Goal: Use online tool/utility: Use online tool/utility

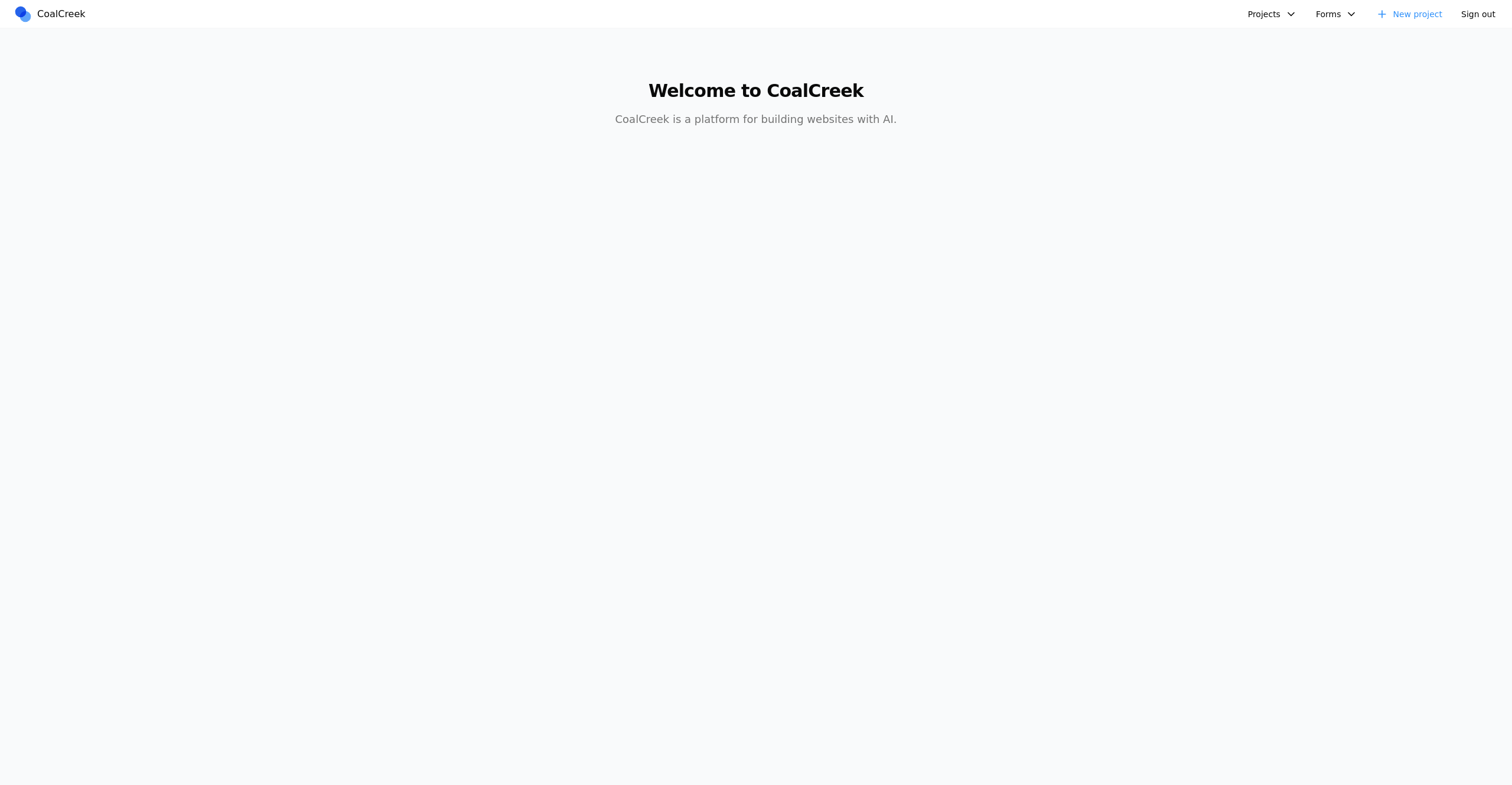
click at [1275, 14] on button "Projects" at bounding box center [1273, 14] width 63 height 18
click at [1282, 55] on link "Golftopia" at bounding box center [1304, 61] width 110 height 20
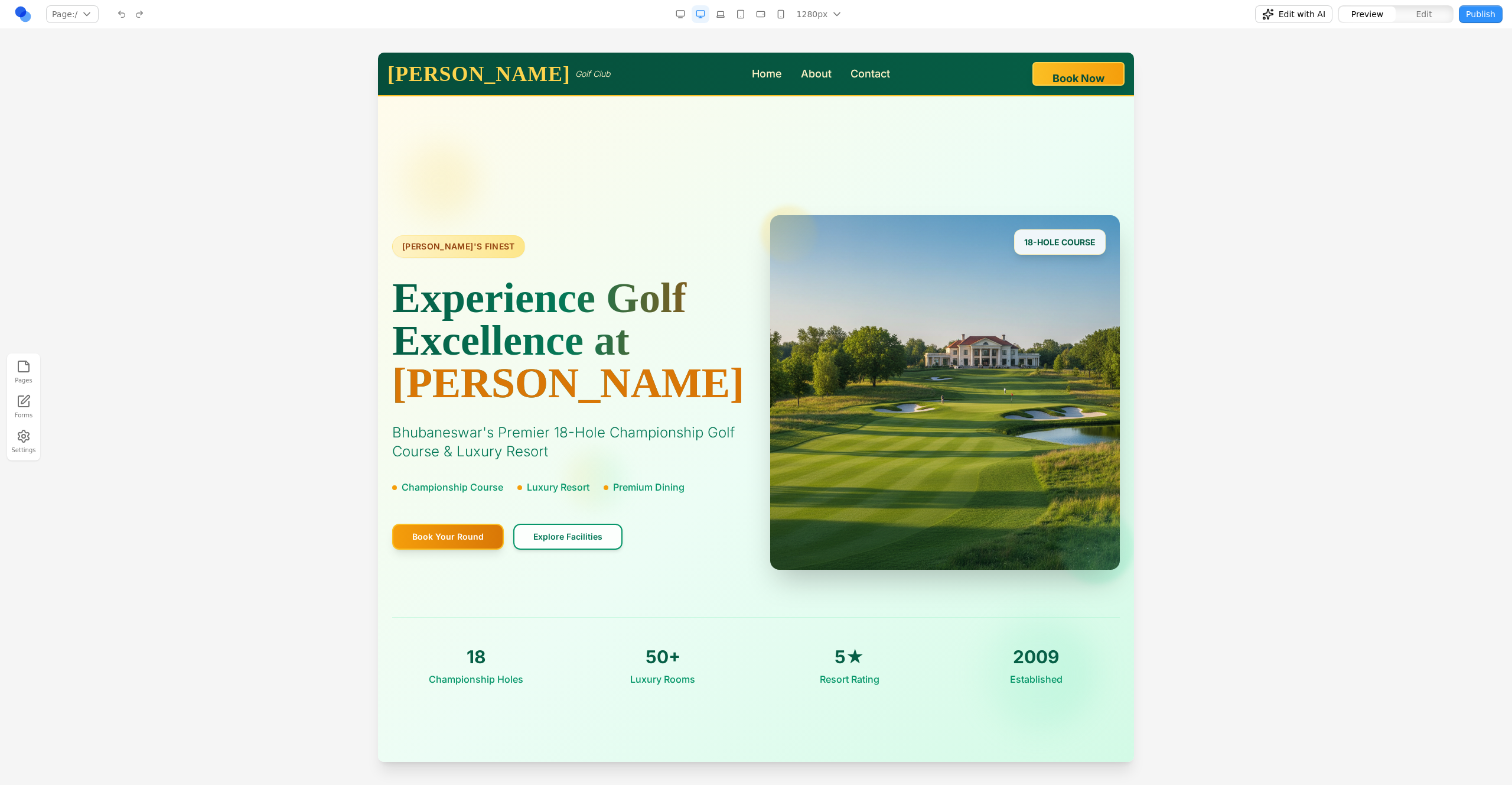
click at [1290, 312] on div at bounding box center [756, 419] width 1512 height 732
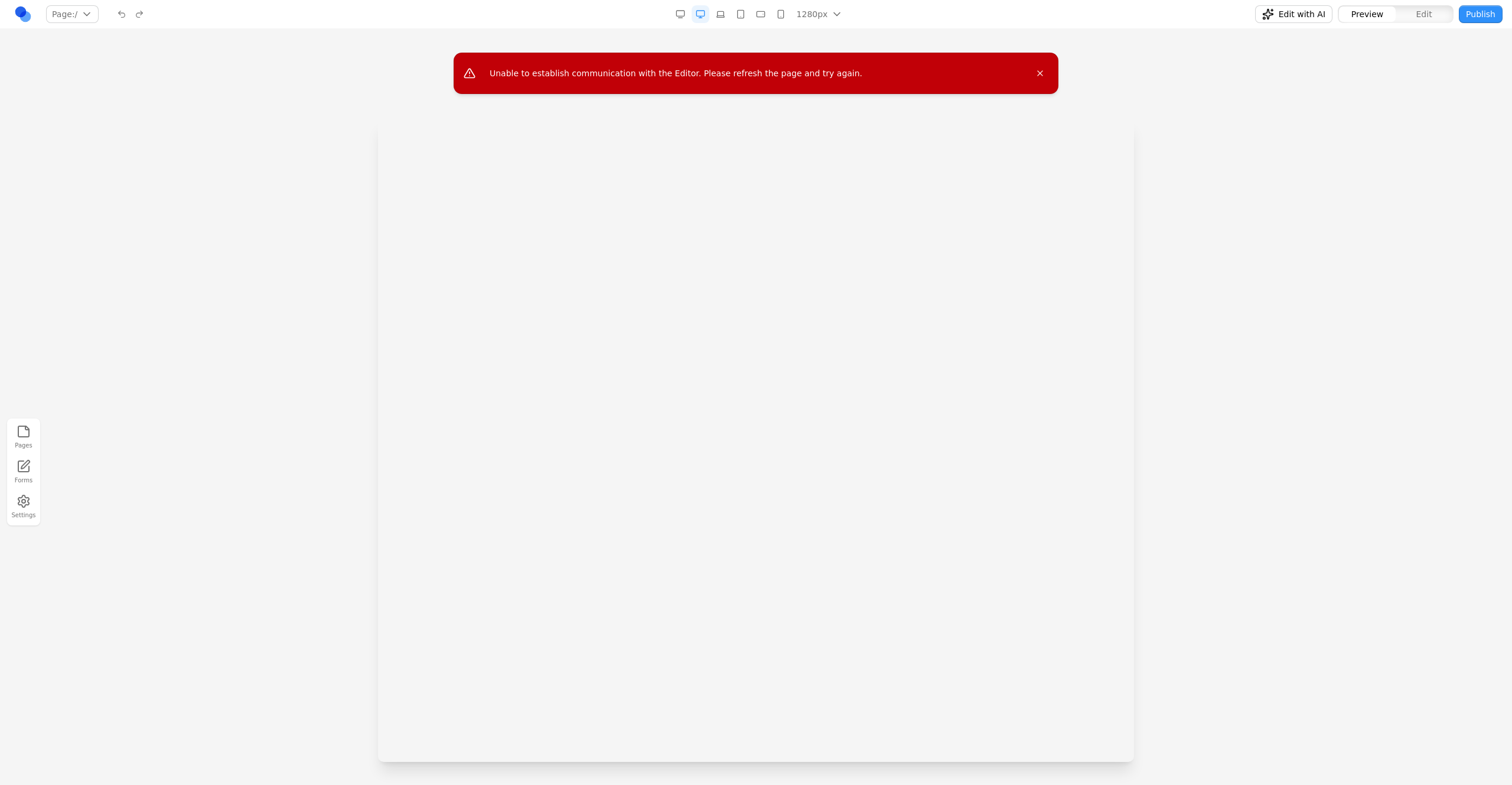
click at [1221, 137] on div at bounding box center [756, 483] width 1512 height 732
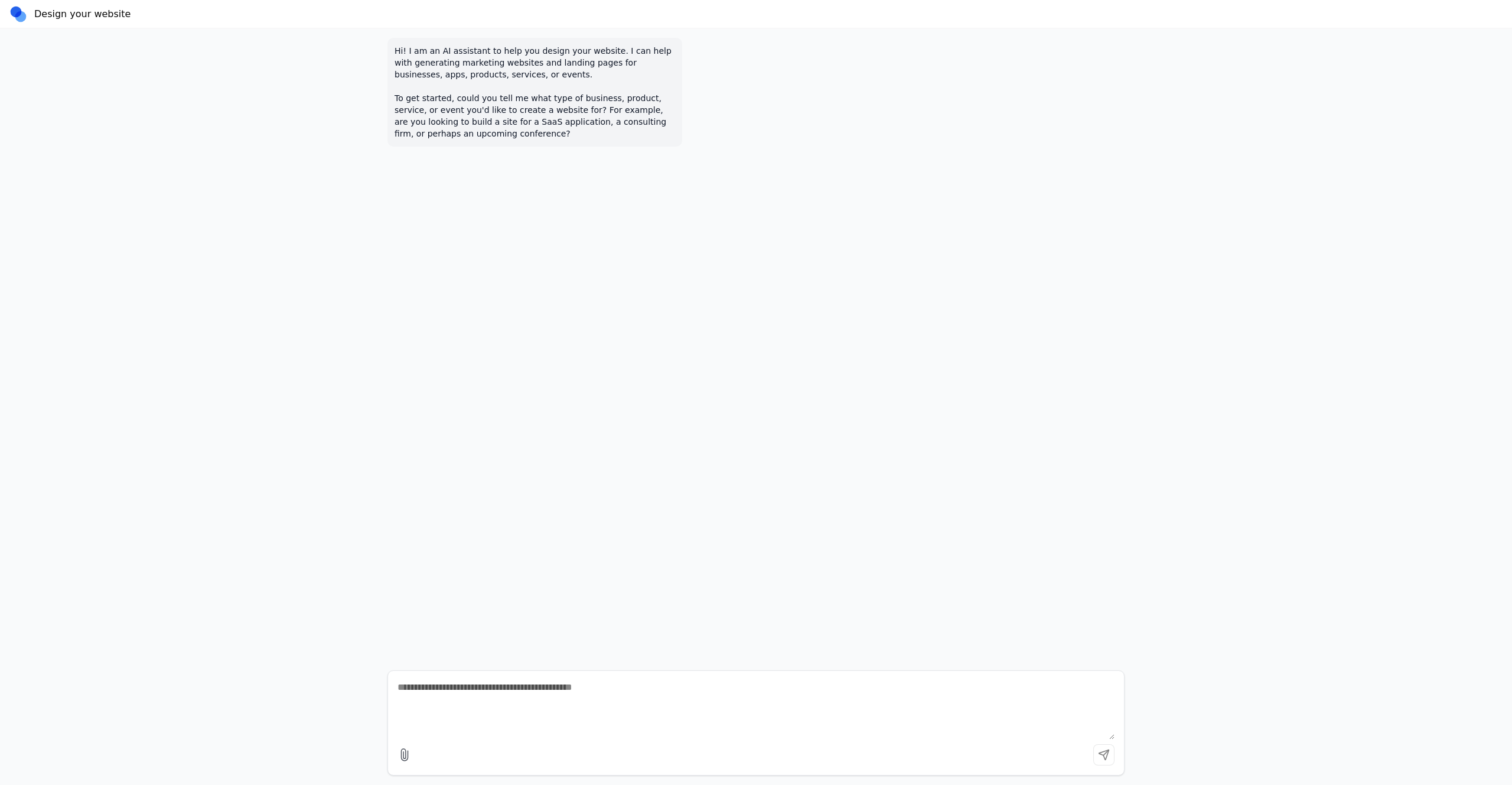
click at [1131, 353] on div "Hi! I am an AI assistant to help you design your website. I can help with gener…" at bounding box center [756, 406] width 756 height 756
click at [714, 574] on div "Hi! I am an AI assistant to help you design your website. I can help with gener…" at bounding box center [755, 349] width 737 height 623
click at [755, 563] on div "Hi! I am an AI assistant to help you design your website. I can help with gener…" at bounding box center [755, 349] width 737 height 623
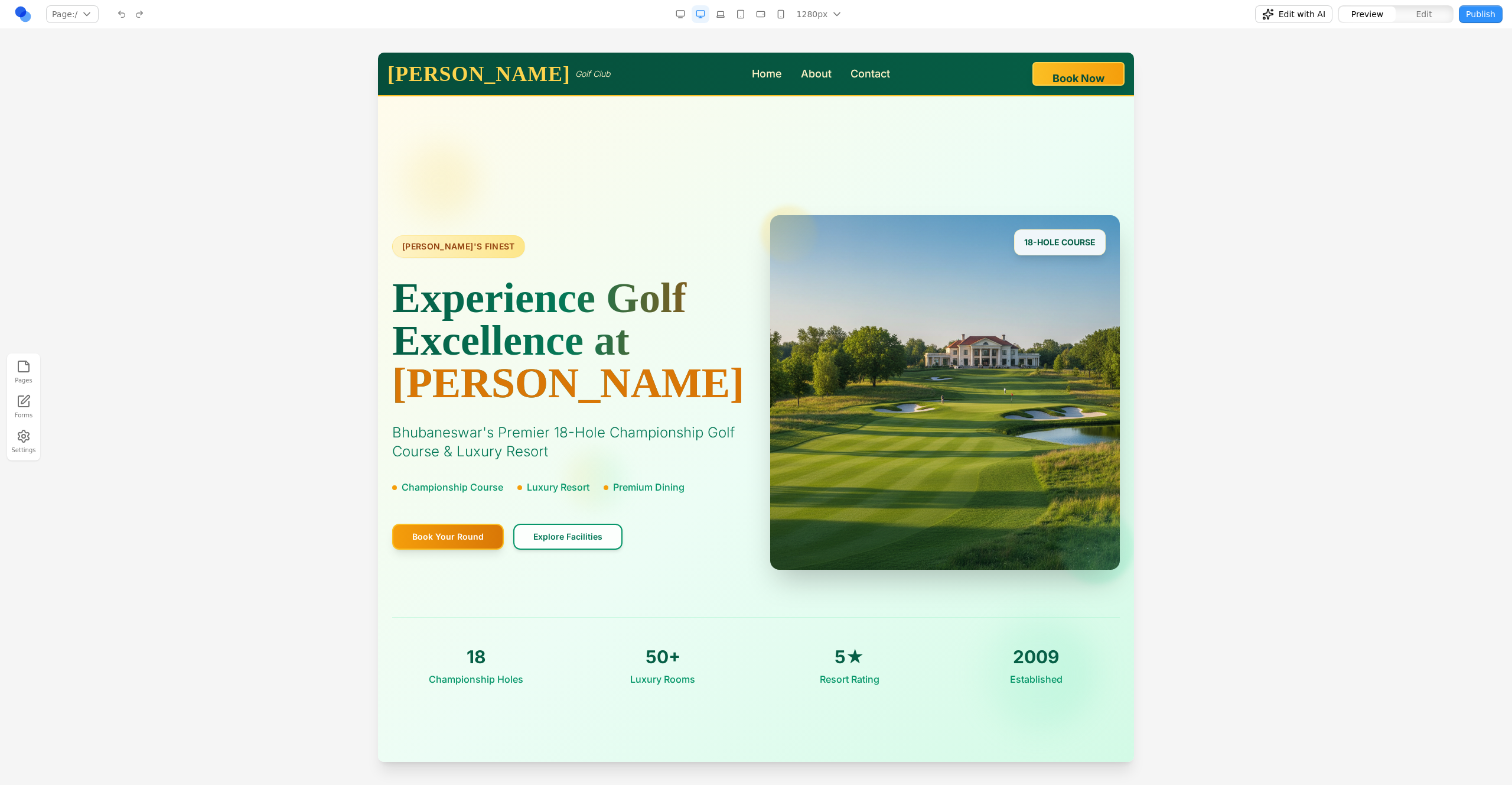
click at [1320, 279] on div at bounding box center [756, 419] width 1512 height 732
click at [1228, 205] on div at bounding box center [756, 419] width 1512 height 732
